Goal: Task Accomplishment & Management: Manage account settings

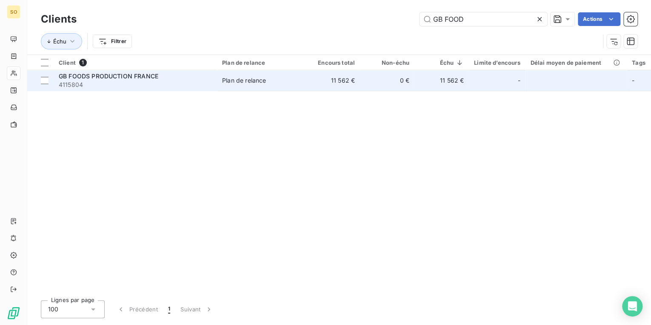
click at [246, 74] on td "Plan de relance" at bounding box center [261, 80] width 89 height 20
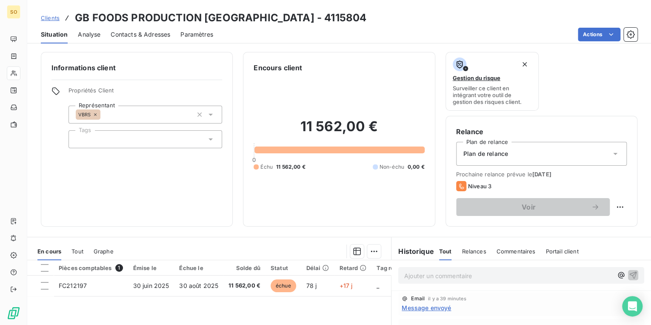
click at [417, 274] on p "Ajouter un commentaire ﻿" at bounding box center [508, 275] width 209 height 11
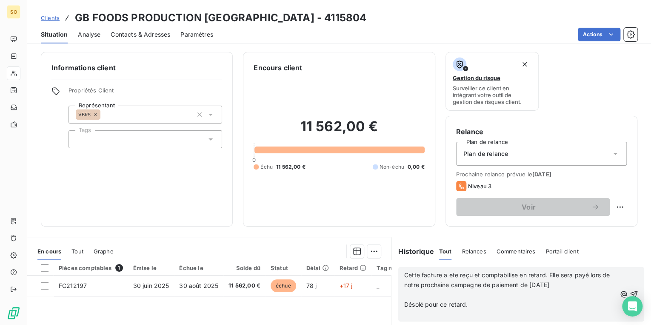
click at [414, 292] on p at bounding box center [510, 295] width 212 height 10
click at [630, 289] on icon "button" at bounding box center [634, 289] width 9 height 9
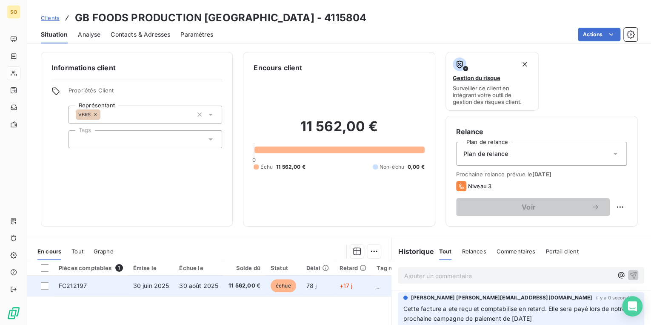
click at [280, 281] on span "échue" at bounding box center [284, 285] width 26 height 13
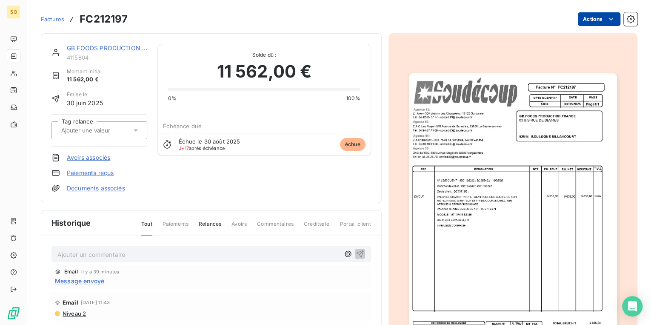
click at [587, 20] on html "SO Factures FC212197 Actions GB FOODS PRODUCTION [GEOGRAPHIC_DATA] 4115804 Mont…" at bounding box center [325, 162] width 651 height 325
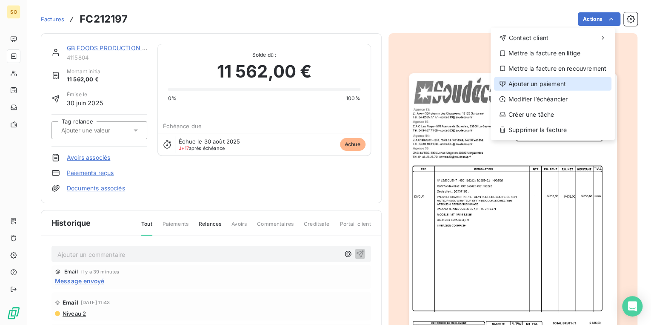
click at [519, 83] on div "Ajouter un paiement" at bounding box center [552, 84] width 117 height 14
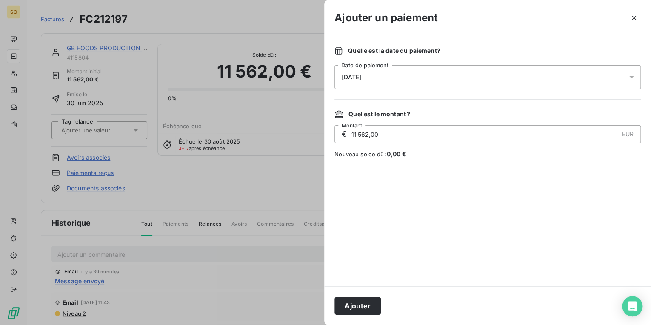
click at [361, 79] on span "[DATE]" at bounding box center [352, 77] width 20 height 7
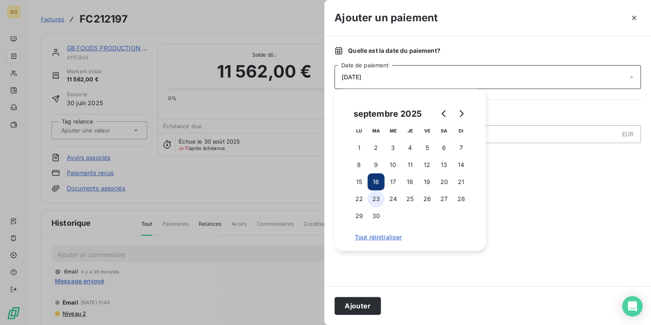
click at [380, 199] on button "23" at bounding box center [376, 198] width 17 height 17
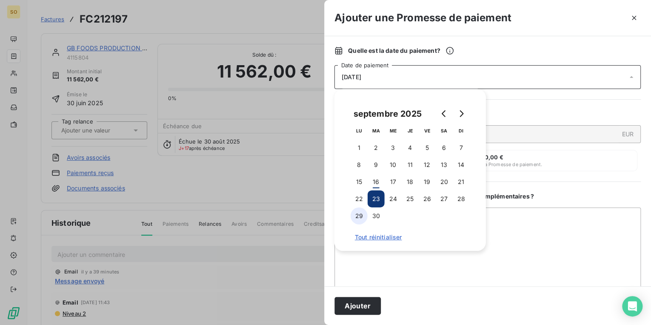
click at [360, 217] on button "29" at bounding box center [359, 215] width 17 height 17
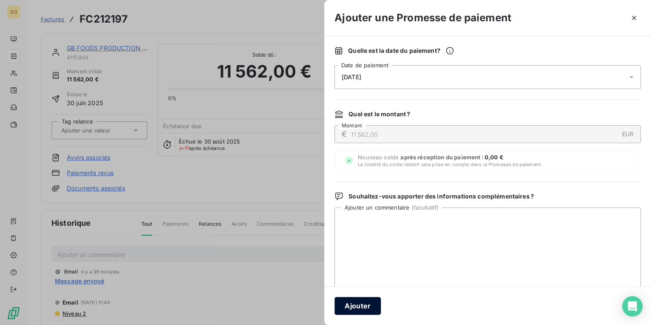
click at [357, 303] on button "Ajouter" at bounding box center [357, 306] width 46 height 18
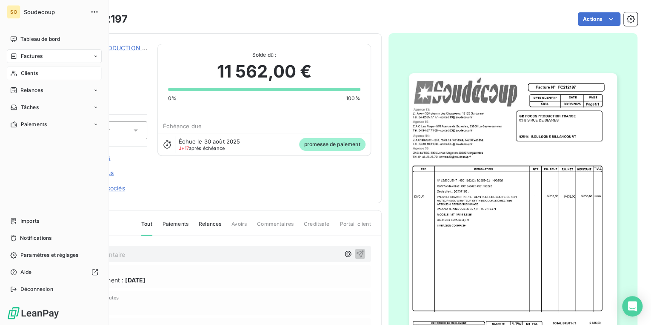
drag, startPoint x: 26, startPoint y: 70, endPoint x: 22, endPoint y: 71, distance: 4.6
click at [22, 71] on span "Clients" at bounding box center [29, 73] width 17 height 8
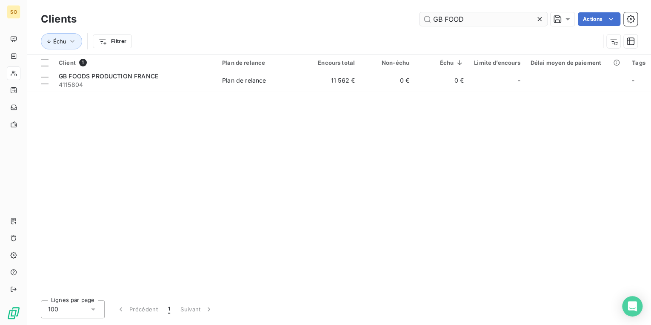
drag, startPoint x: 434, startPoint y: 20, endPoint x: 514, endPoint y: 18, distance: 80.5
click at [514, 18] on input "GB FOOD" at bounding box center [484, 19] width 128 height 14
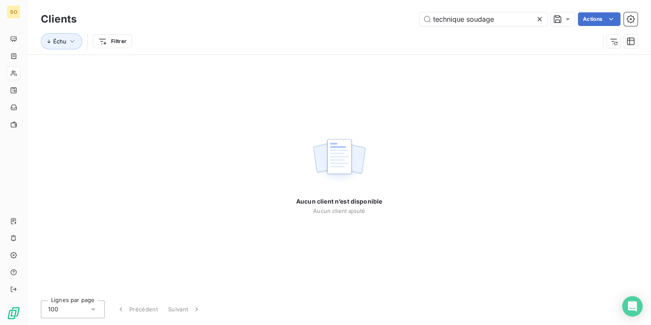
type input "technique soudage"
